Goal: Information Seeking & Learning: Understand process/instructions

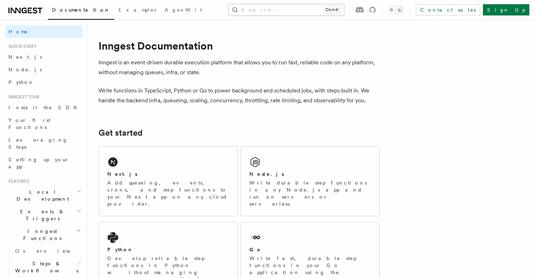
click at [295, 9] on button "Search... Ctrl+K" at bounding box center [286, 9] width 115 height 11
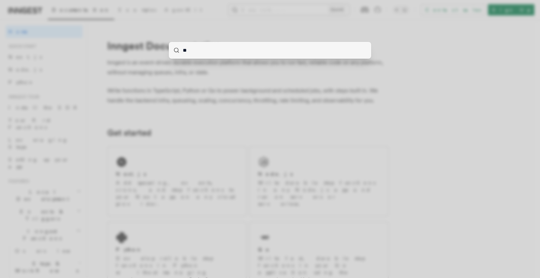
type input "***"
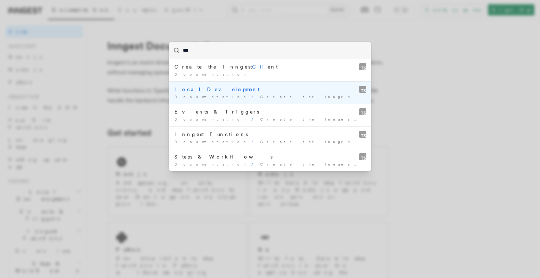
click at [240, 90] on div "Local Development" at bounding box center [269, 89] width 191 height 7
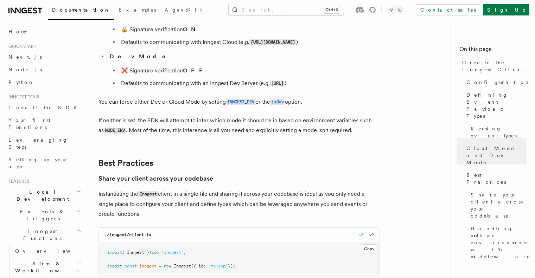
scroll to position [1128, 0]
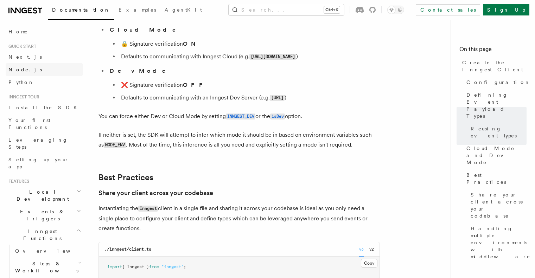
click at [26, 70] on link "Node.js" at bounding box center [44, 69] width 77 height 13
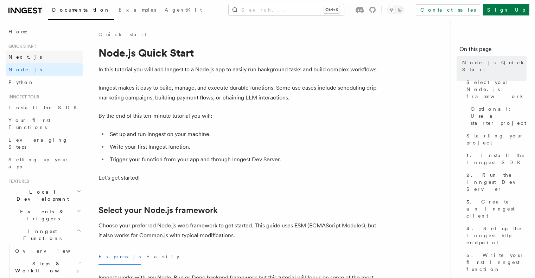
click at [22, 59] on span "Next.js" at bounding box center [24, 57] width 33 height 6
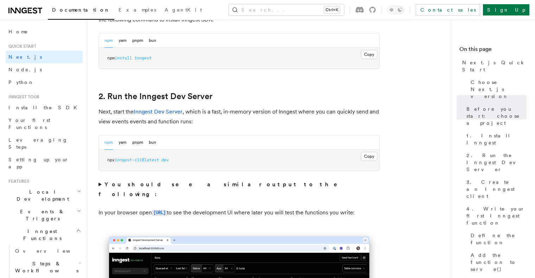
scroll to position [431, 0]
click at [364, 153] on button "Copy Copied" at bounding box center [369, 156] width 17 height 9
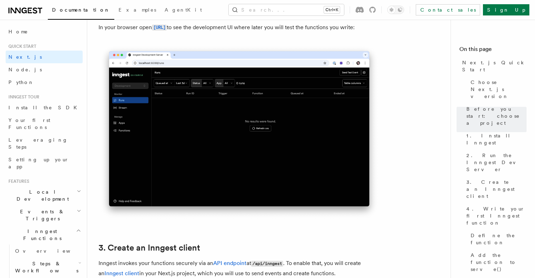
scroll to position [614, 0]
